Goal: Task Accomplishment & Management: Complete application form

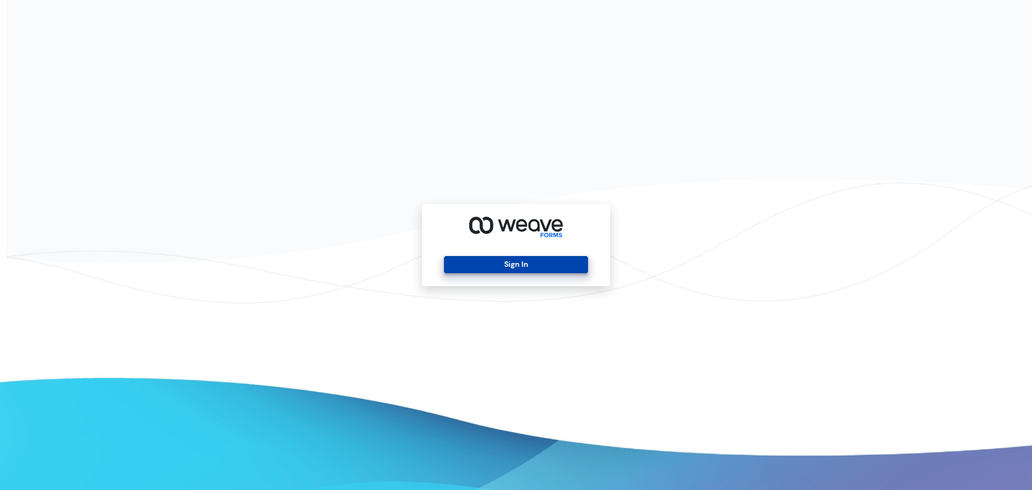
click at [525, 263] on button "Sign In" at bounding box center [516, 264] width 144 height 17
